Goal: Navigation & Orientation: Find specific page/section

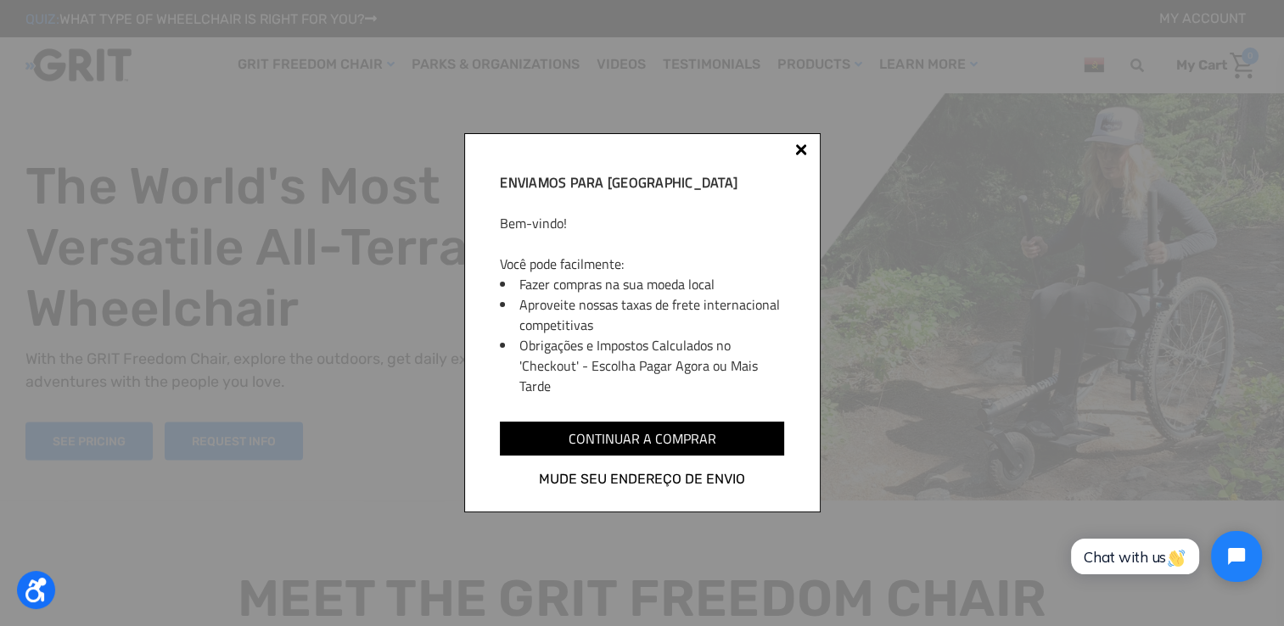
click at [798, 148] on div at bounding box center [801, 149] width 12 height 12
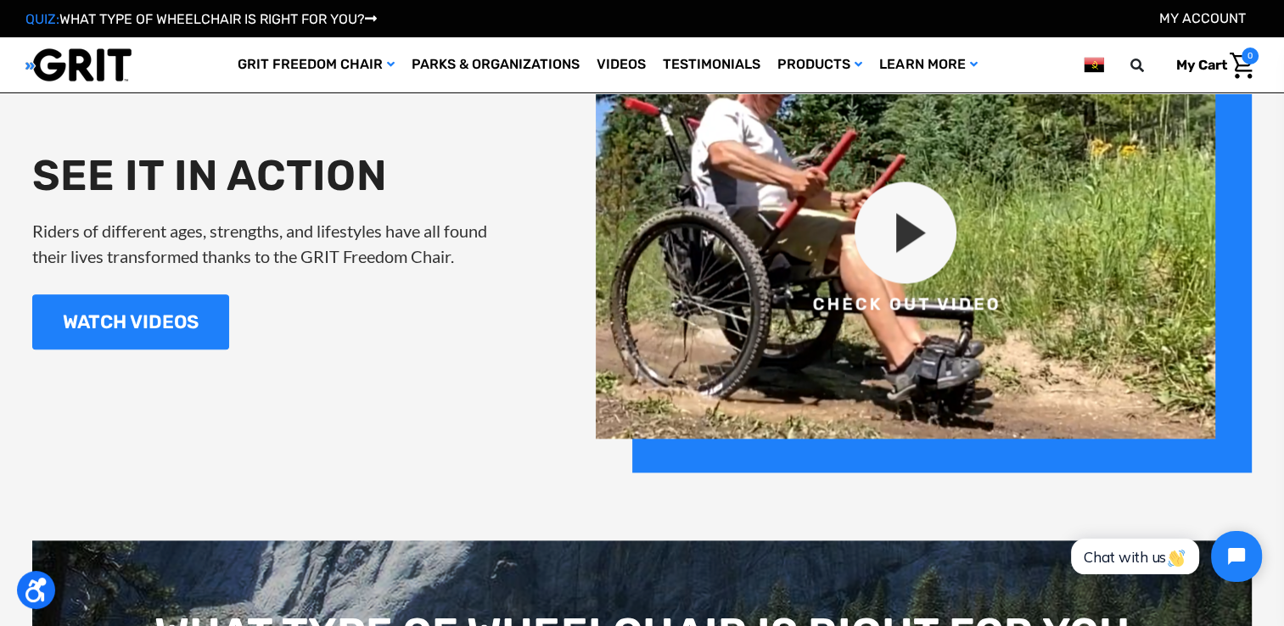
scroll to position [1975, 0]
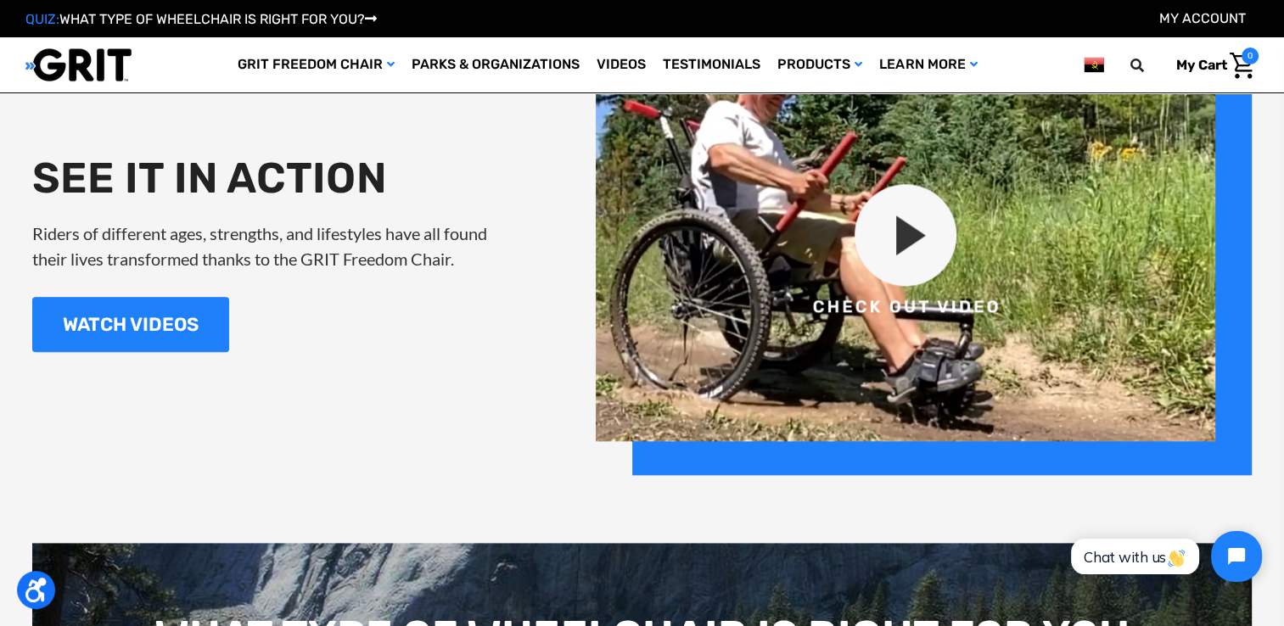
click at [898, 247] on img at bounding box center [924, 252] width 656 height 446
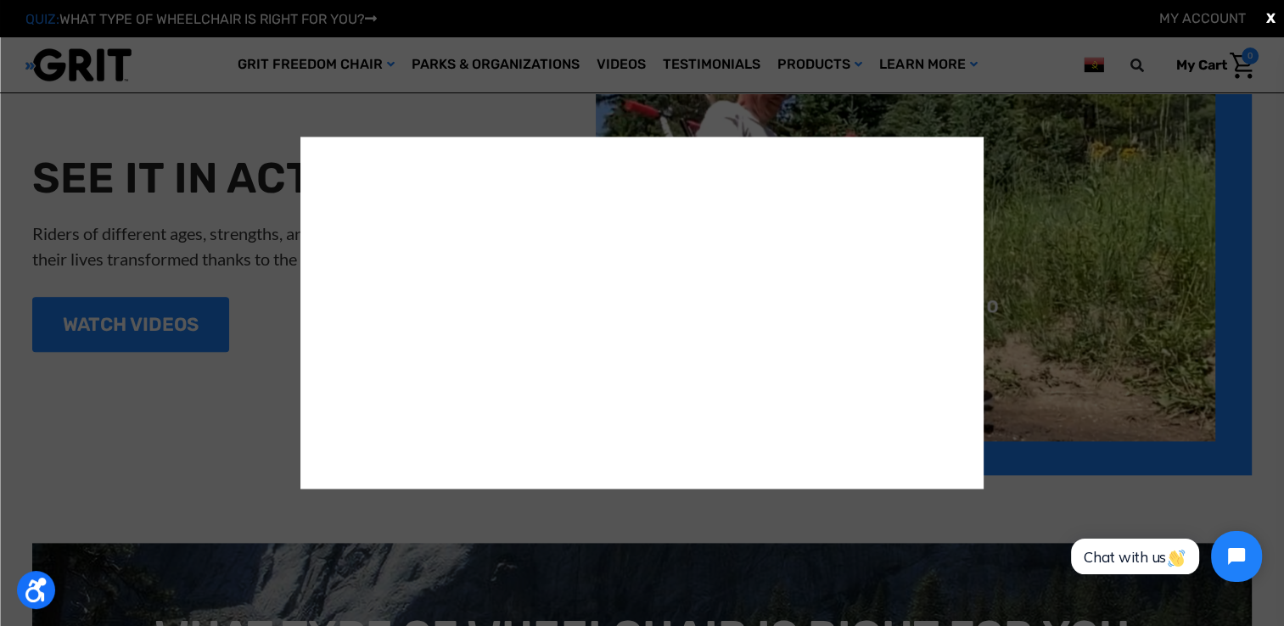
click at [1070, 351] on div "X" at bounding box center [642, 313] width 1284 height 626
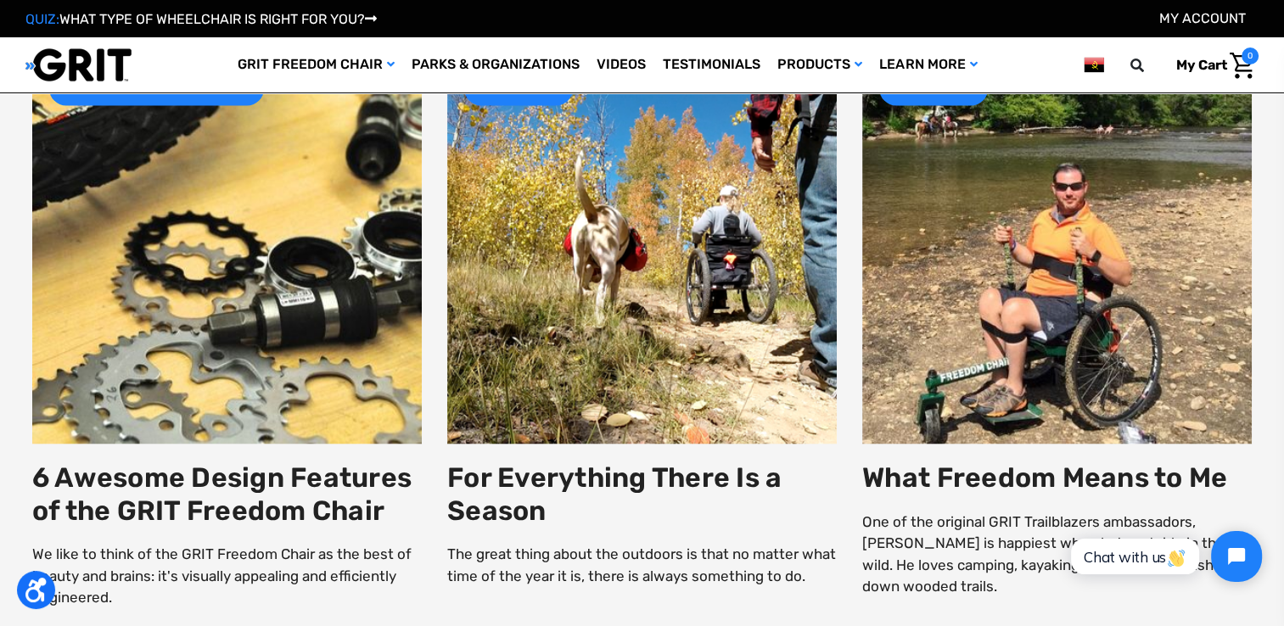
scroll to position [2933, 0]
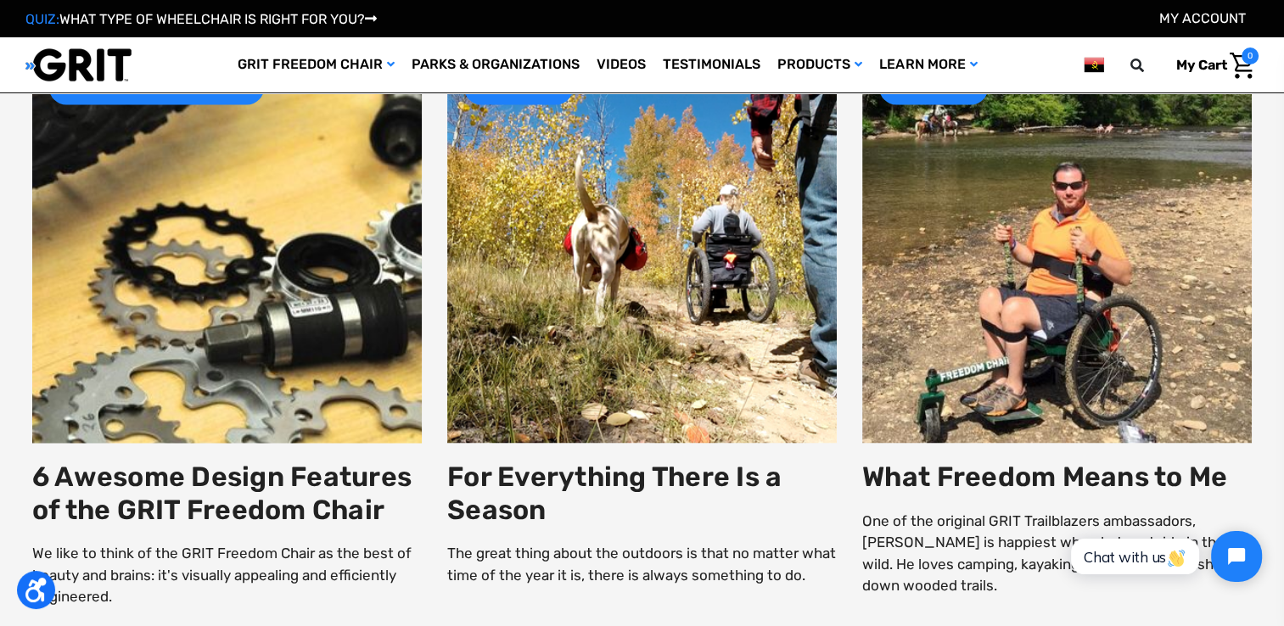
click at [277, 375] on img at bounding box center [227, 248] width 468 height 468
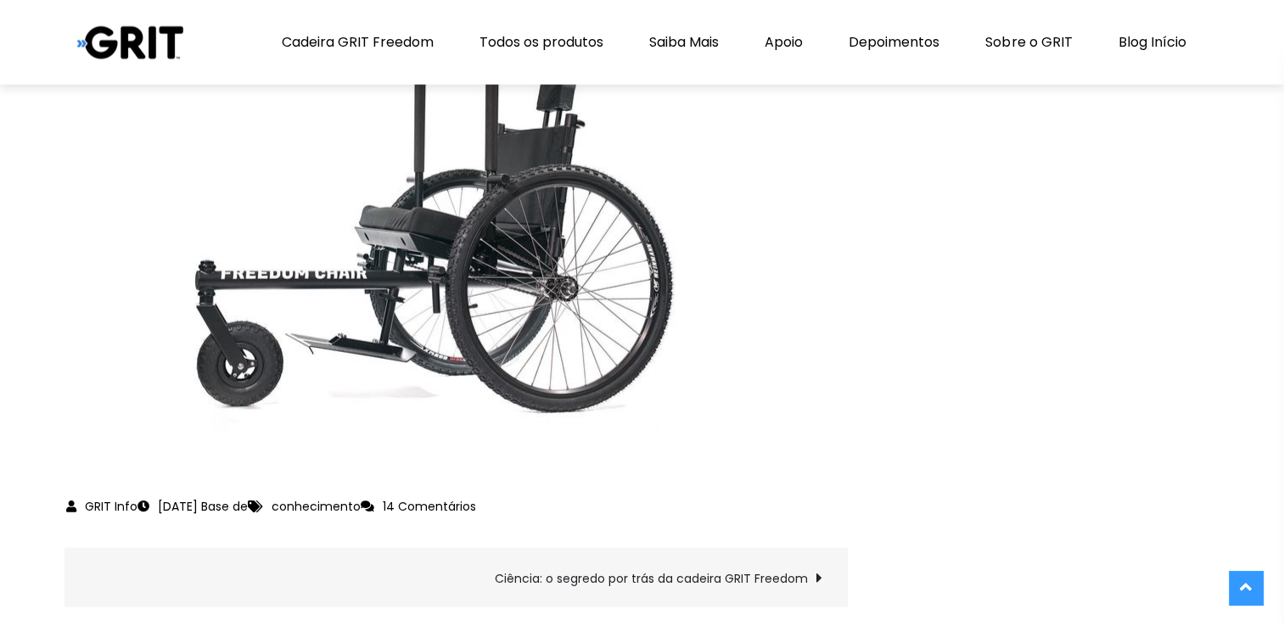
scroll to position [4077, 0]
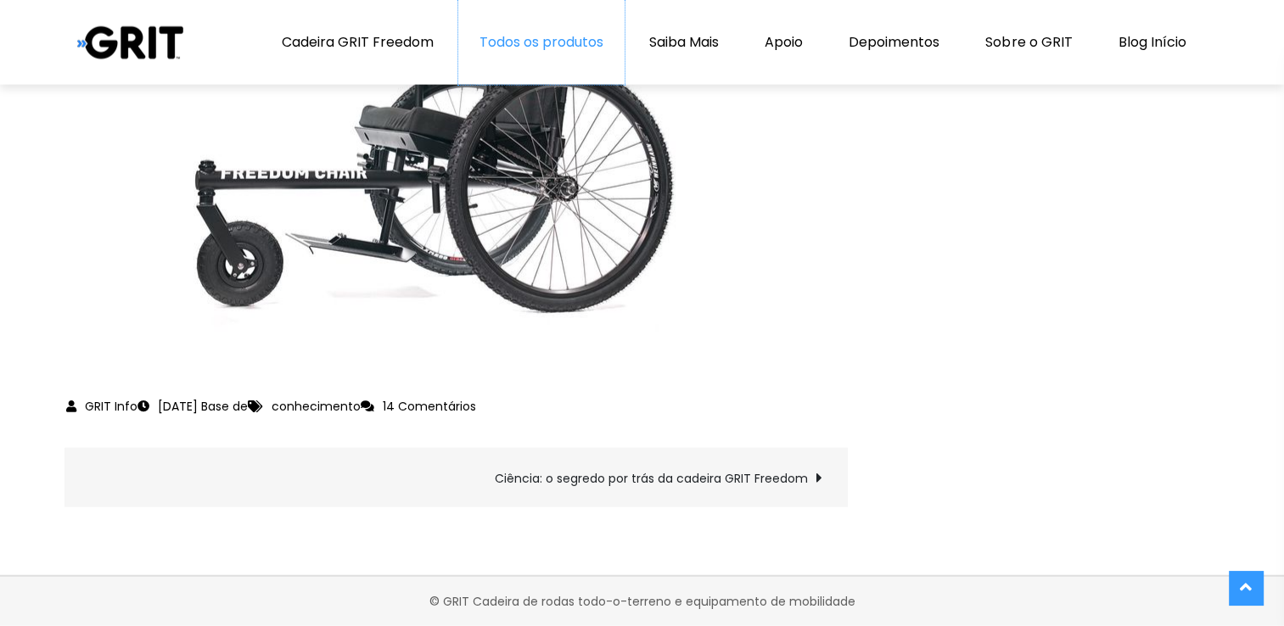
click at [516, 53] on link "Todos os produtos" at bounding box center [541, 42] width 166 height 85
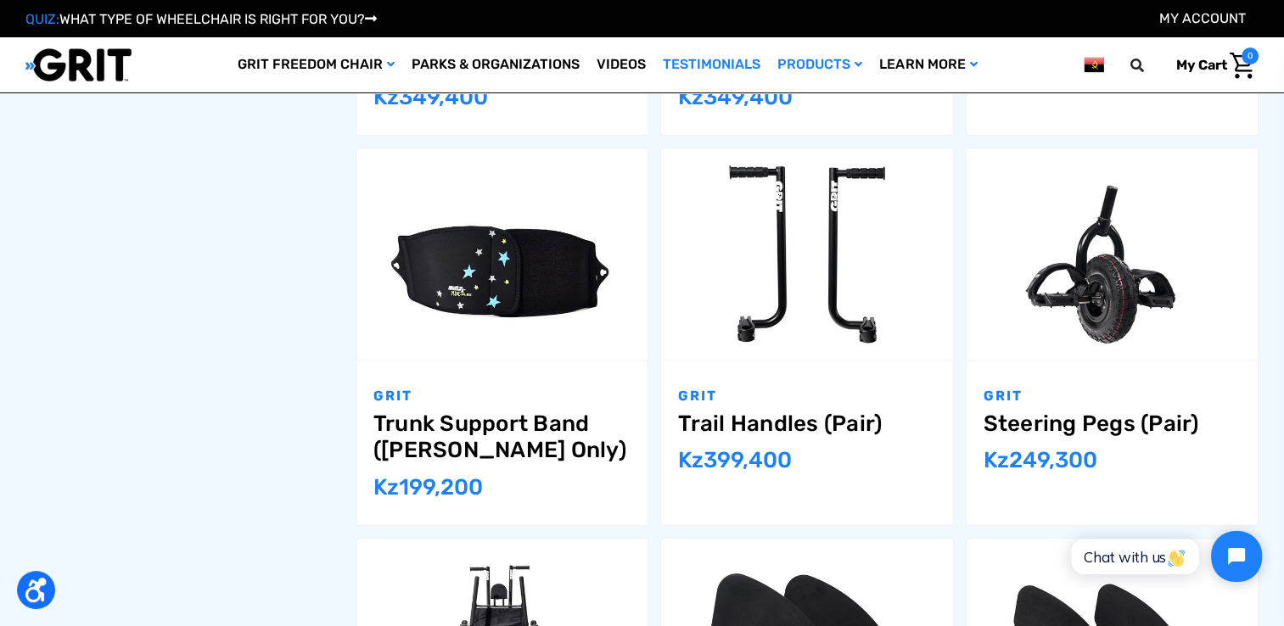
scroll to position [1391, 0]
